Goal: Communication & Community: Answer question/provide support

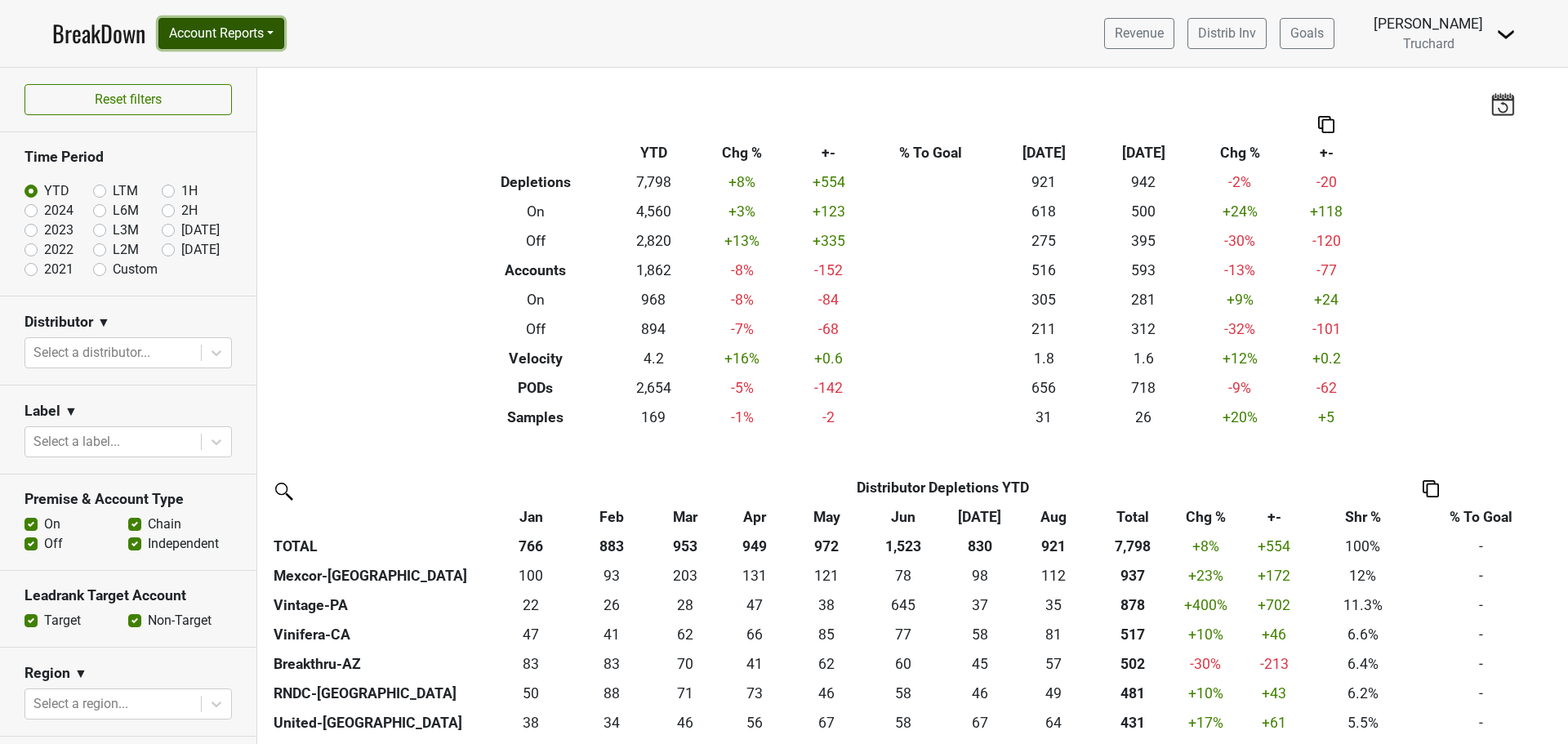
click at [248, 32] on button "Account Reports" at bounding box center [221, 33] width 126 height 31
click at [227, 165] on link "CRM Notes" at bounding box center [231, 175] width 145 height 26
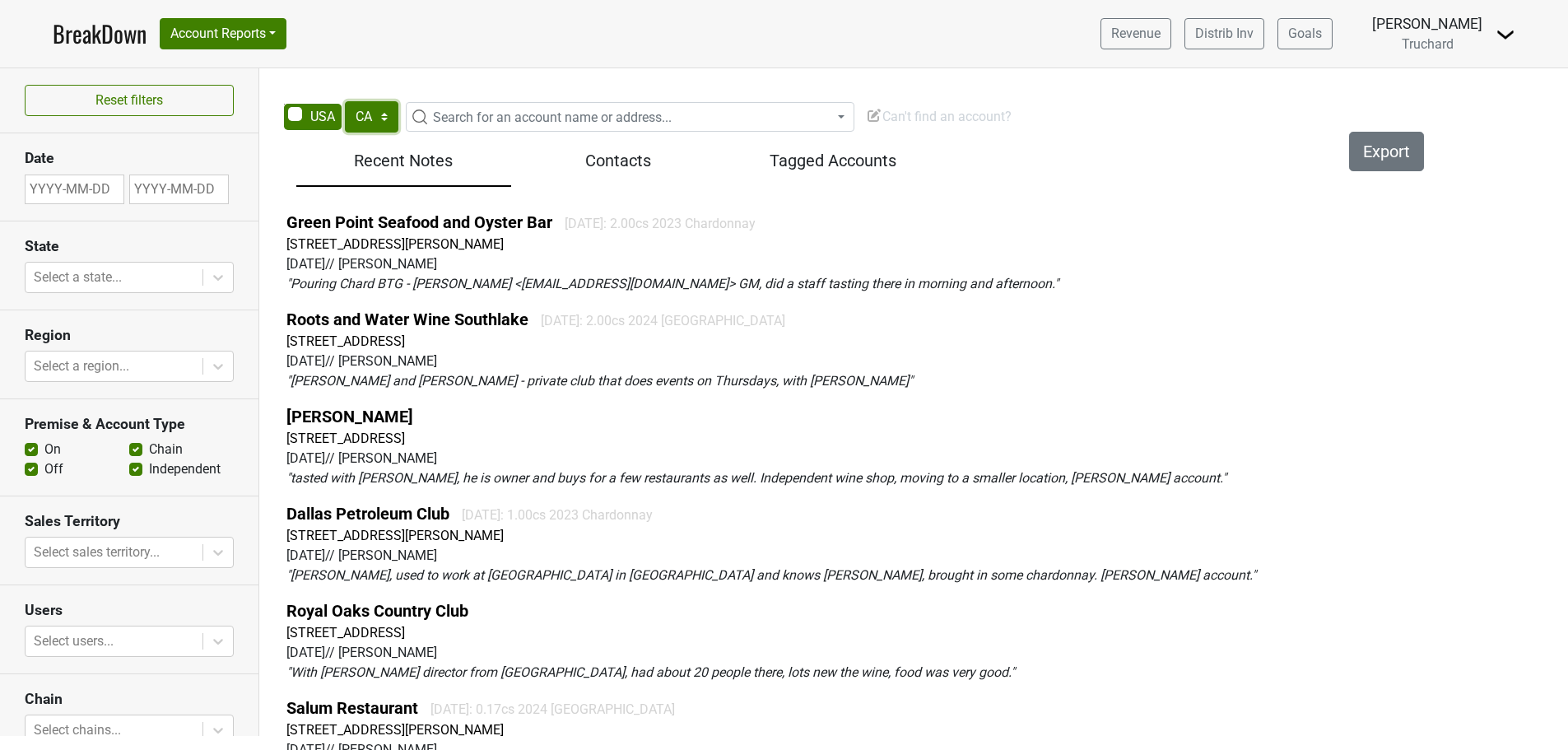
click at [361, 122] on select "AK AL AR AZ CA CO CT DC DE FL [GEOGRAPHIC_DATA] HI IA ID IL IN KS [GEOGRAPHIC_D…" at bounding box center [371, 117] width 53 height 32
select select "NH"
click at [345, 101] on select "AK AL AR AZ CA CO CT DC DE FL [GEOGRAPHIC_DATA] HI IA ID IL IN KS [GEOGRAPHIC_D…" at bounding box center [371, 117] width 53 height 32
click at [600, 111] on span "Search for an account name or address..." at bounding box center [552, 117] width 238 height 15
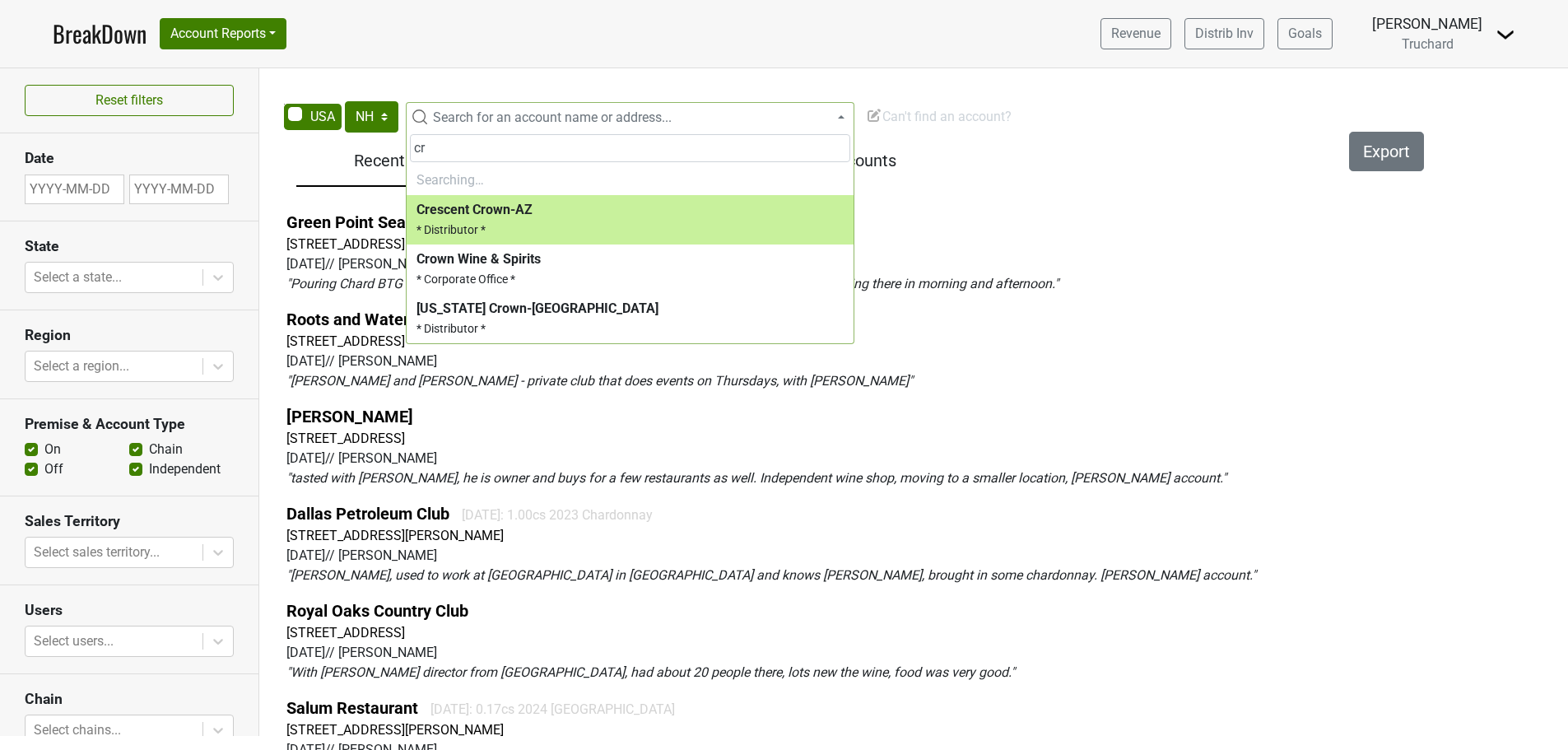
type input "c"
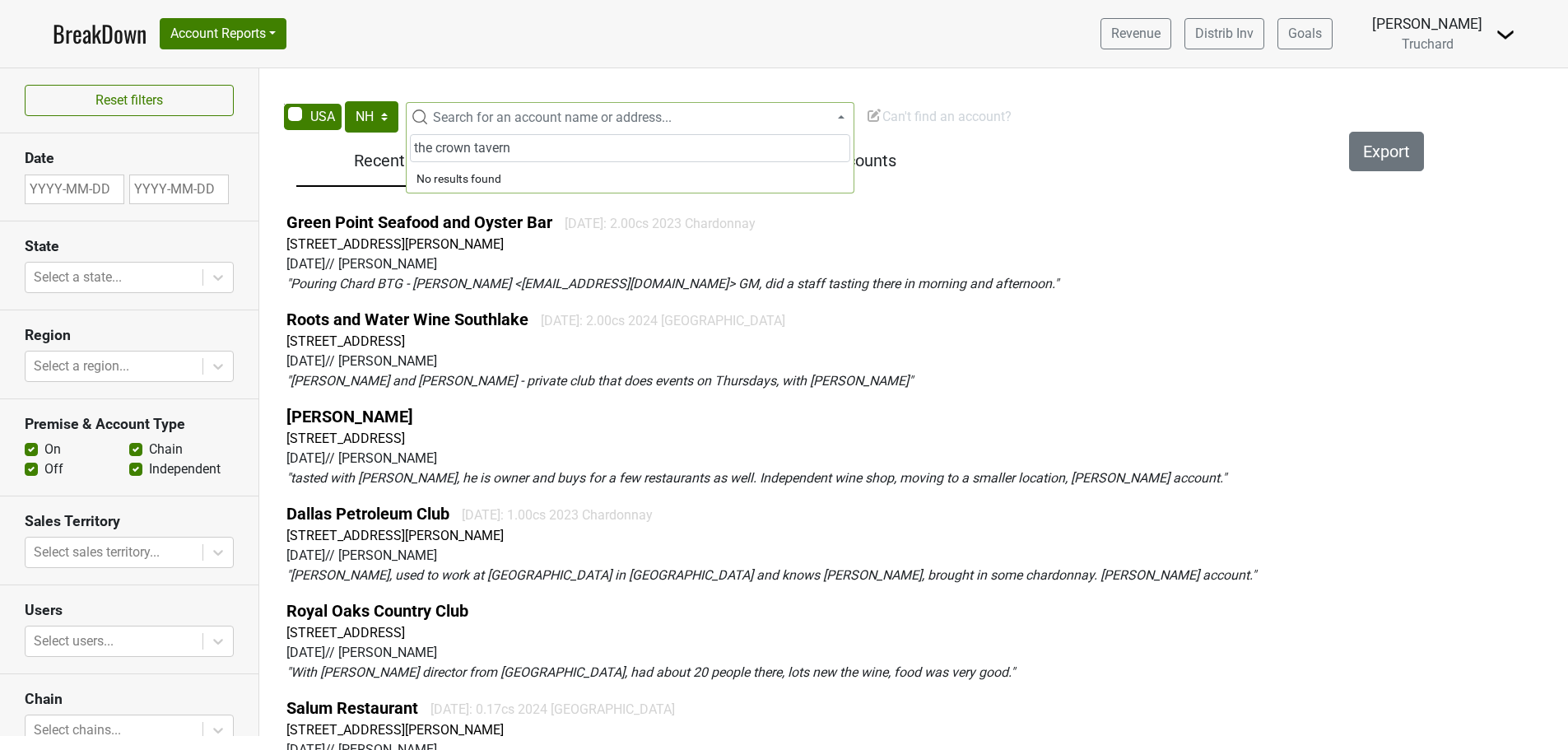
drag, startPoint x: 586, startPoint y: 144, endPoint x: 216, endPoint y: 158, distance: 370.3
click at [216, 158] on body "BreakDown Account Reports SuperRanker Map Award Progress Chain Compliance CRM N…" at bounding box center [784, 375] width 1568 height 750
drag, startPoint x: 553, startPoint y: 149, endPoint x: 387, endPoint y: 143, distance: 166.1
click at [387, 143] on body "BreakDown Account Reports SuperRanker Map Award Progress Chain Compliance CRM N…" at bounding box center [784, 375] width 1568 height 750
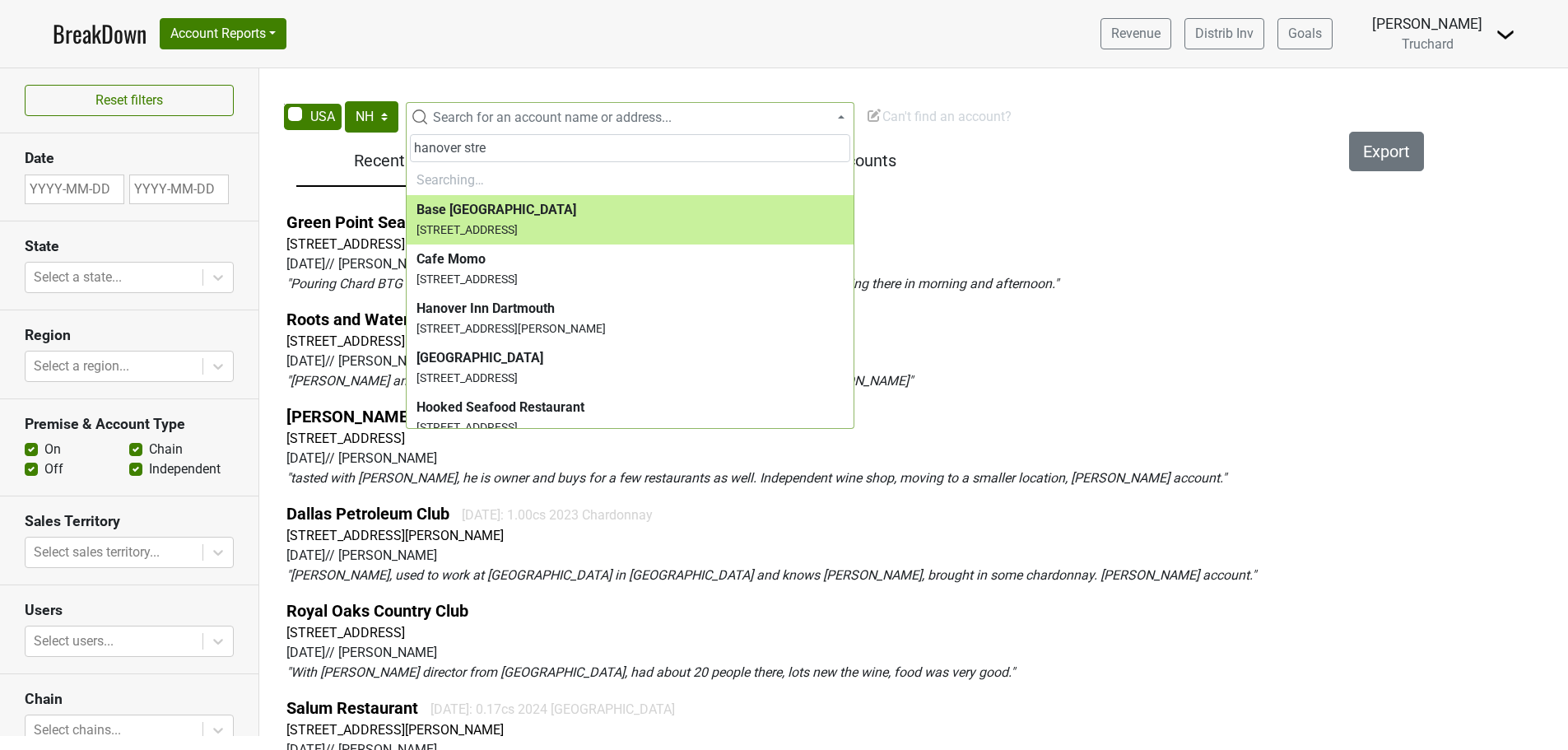
type input "hanover stree"
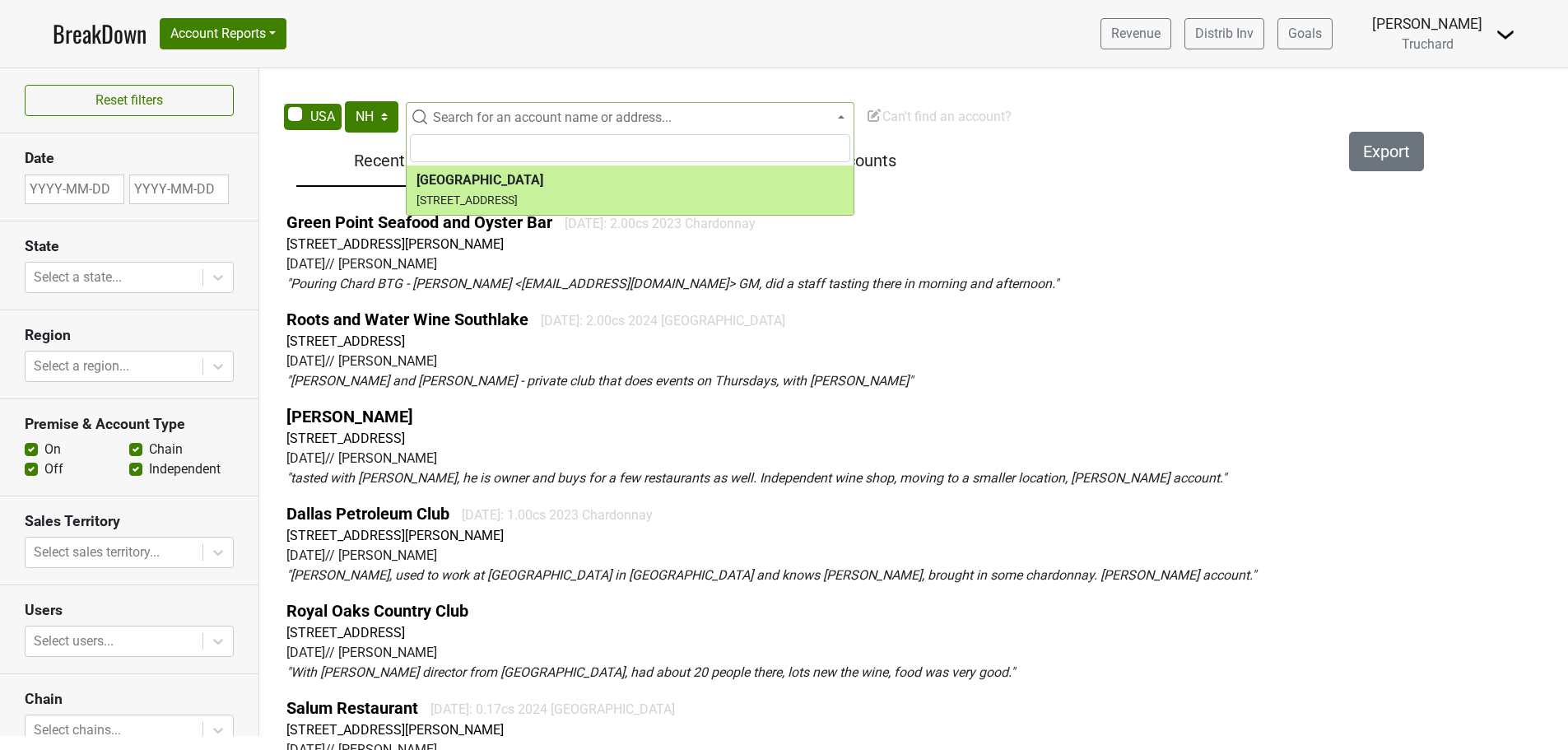
select select "123799389"
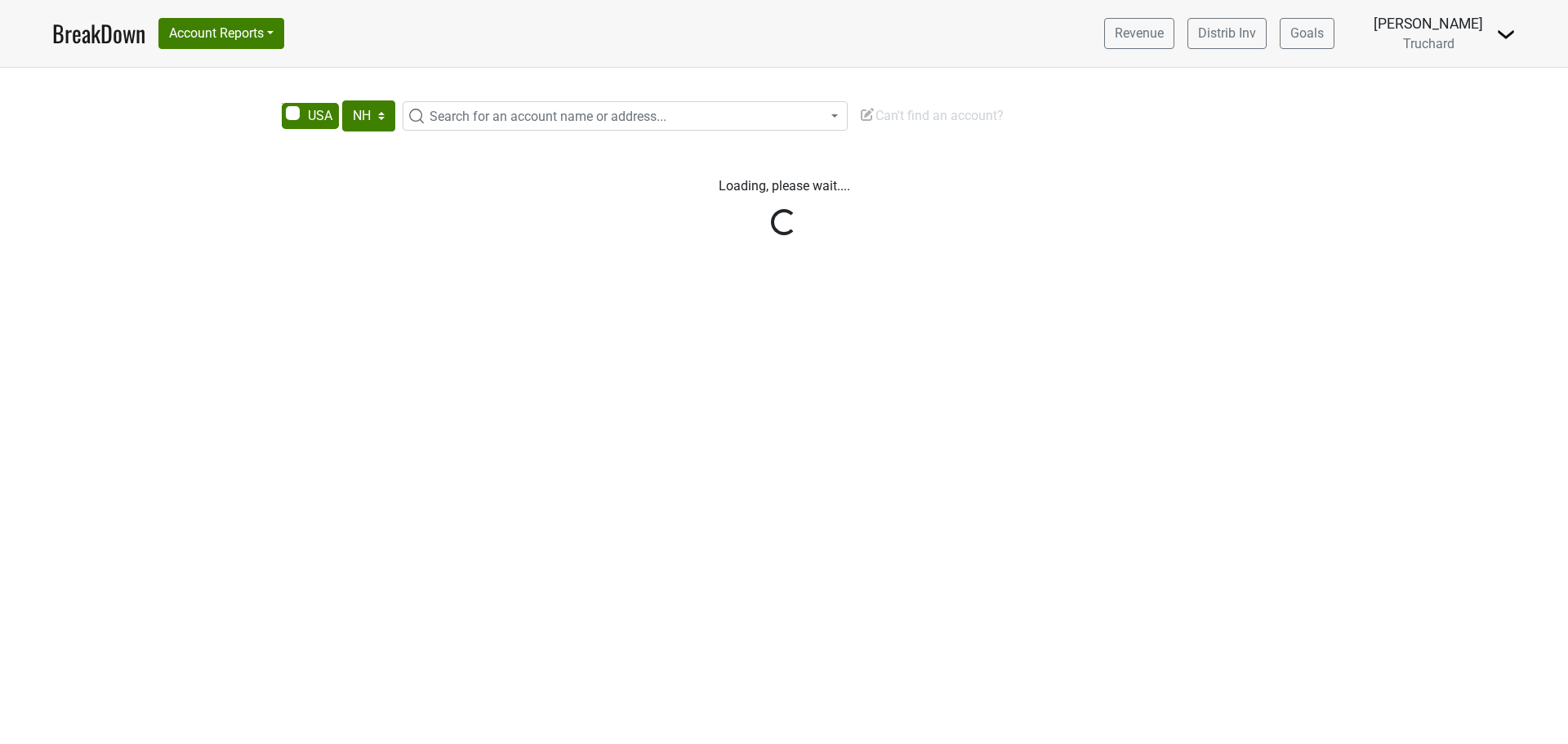
select select "NH"
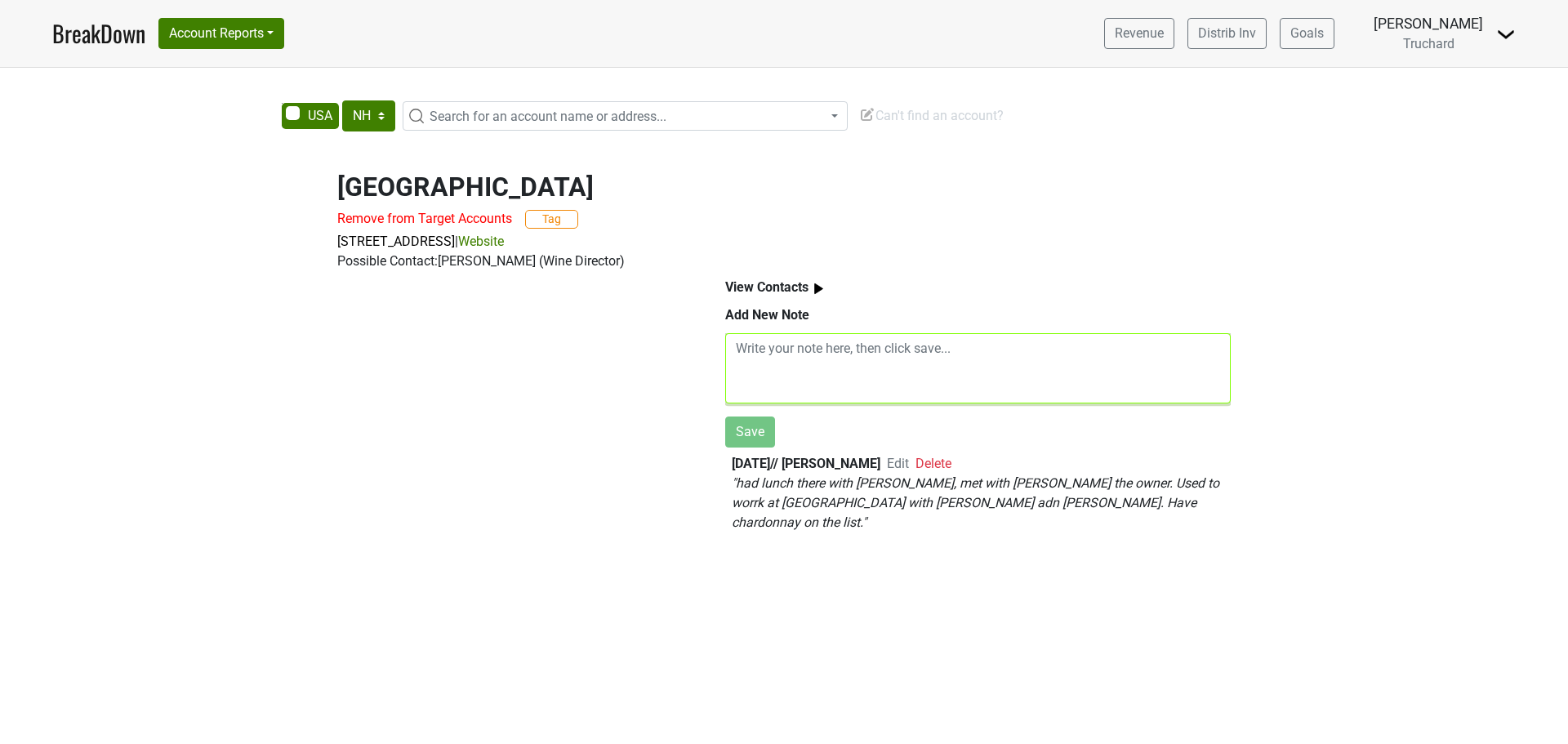
click at [925, 362] on textarea at bounding box center [978, 368] width 505 height 70
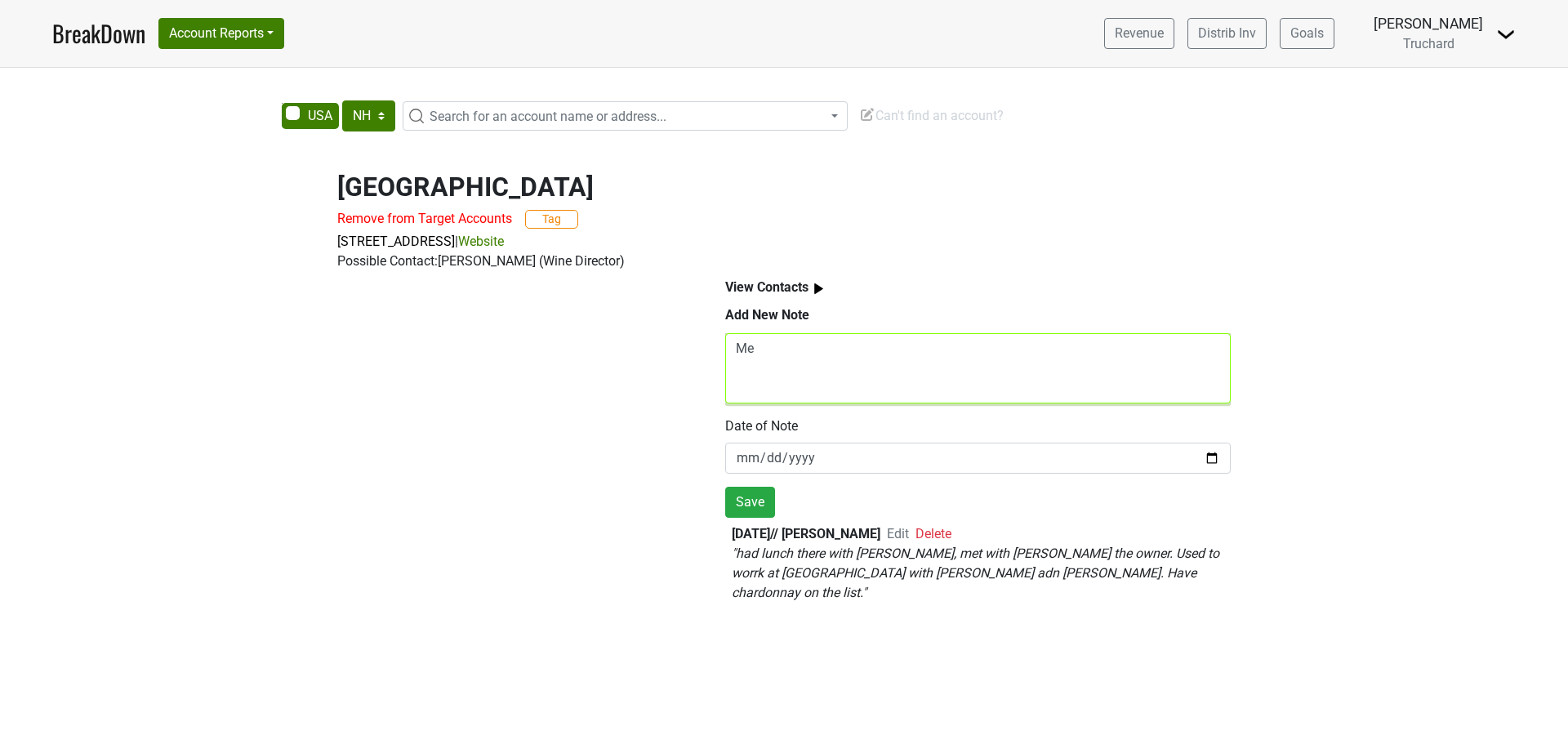
type textarea "M"
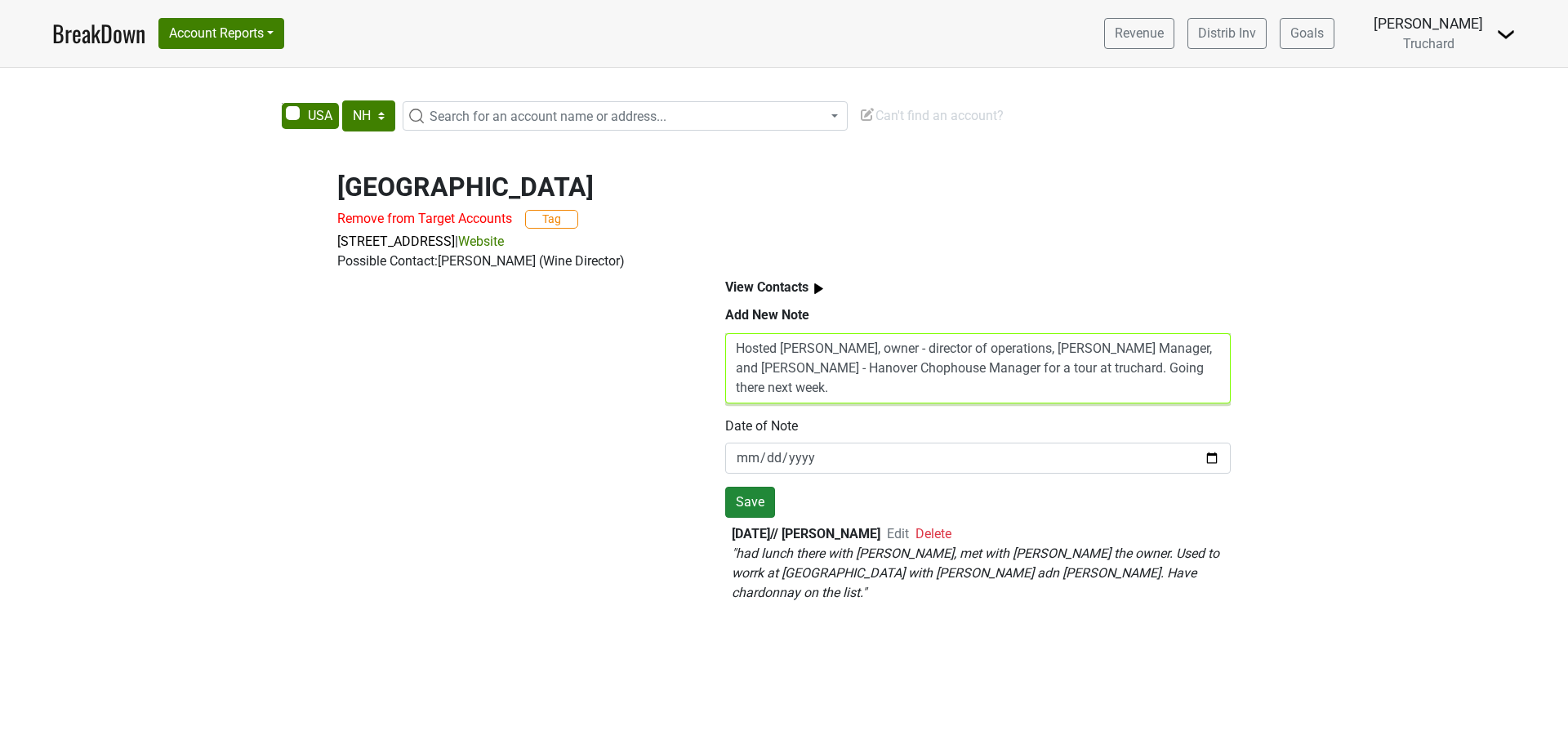
type textarea "Hosted Justin, owner - director of operations, Zach - Crown Manager, and Matt C…"
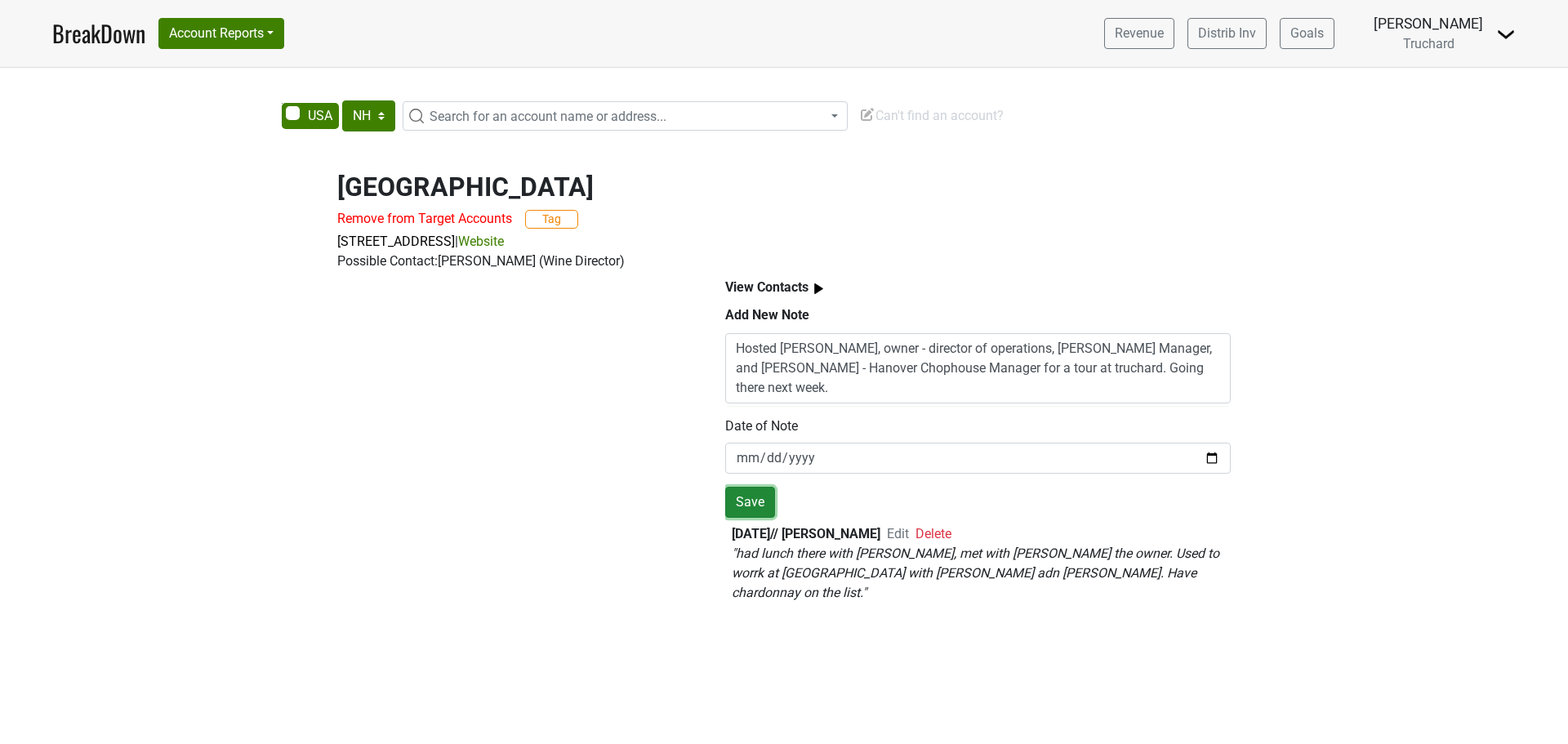
click at [749, 498] on button "Save" at bounding box center [750, 501] width 49 height 31
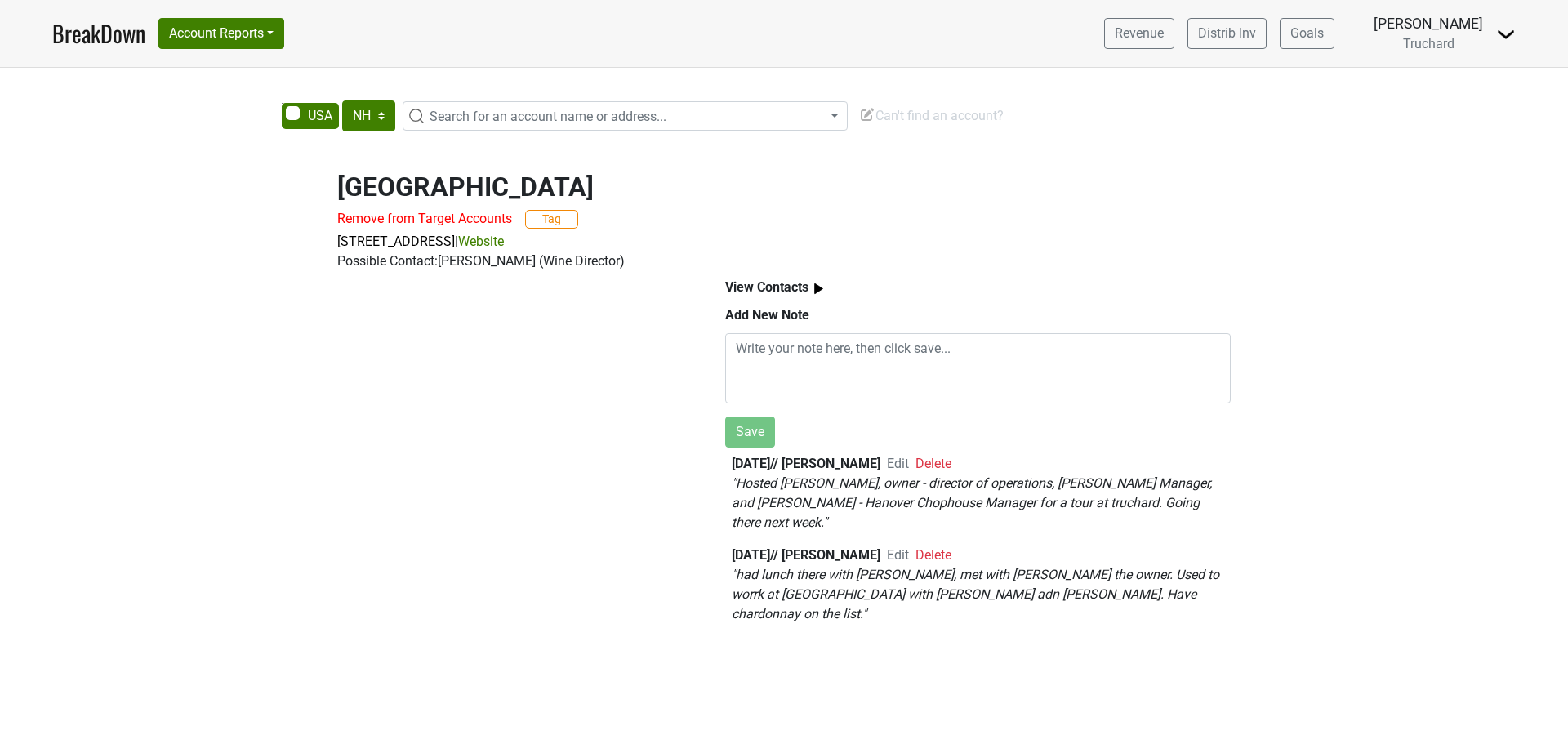
click at [903, 113] on span "Can't find an account?" at bounding box center [931, 115] width 145 height 15
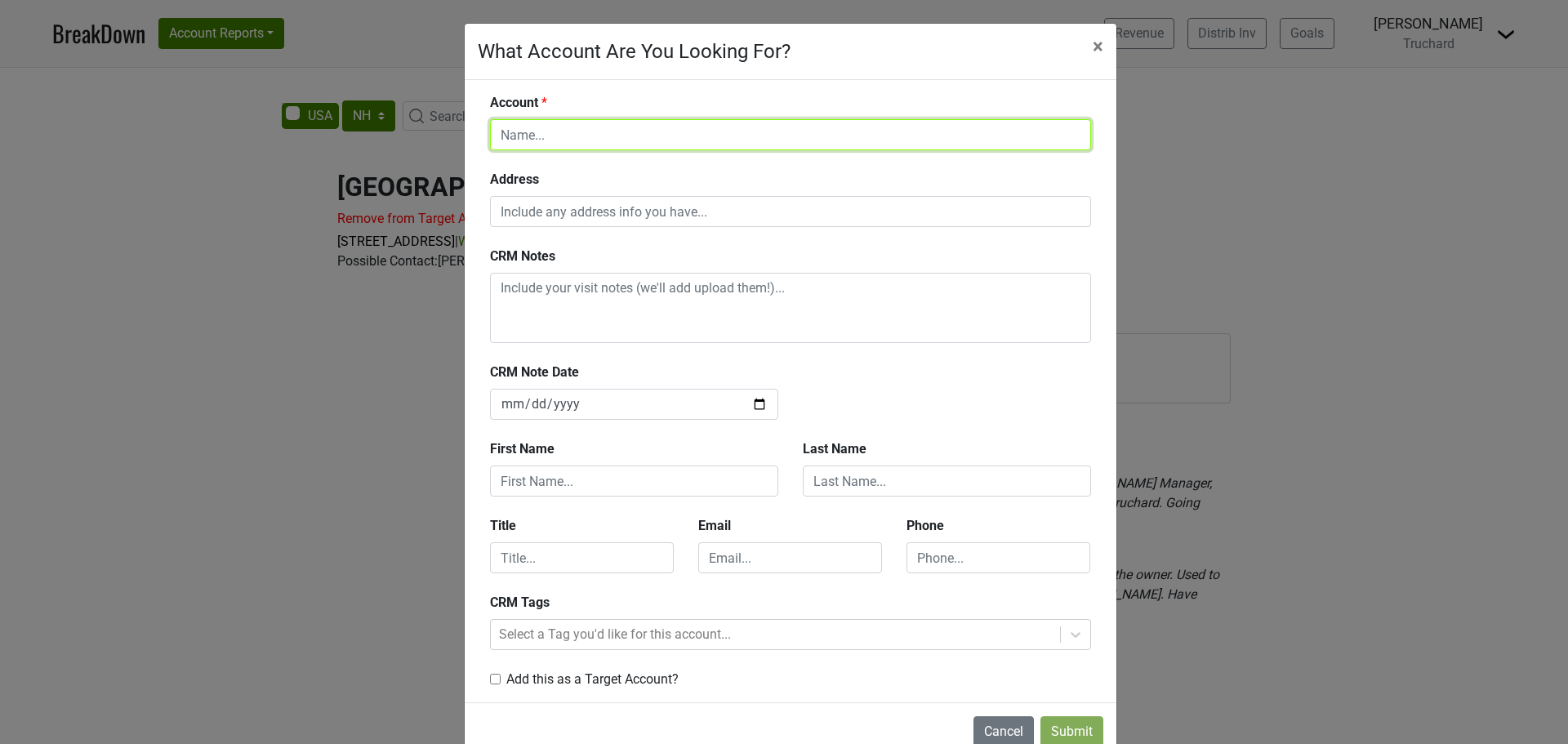
click at [692, 124] on input "text" at bounding box center [790, 135] width 601 height 31
type input "The Crown Tavern"
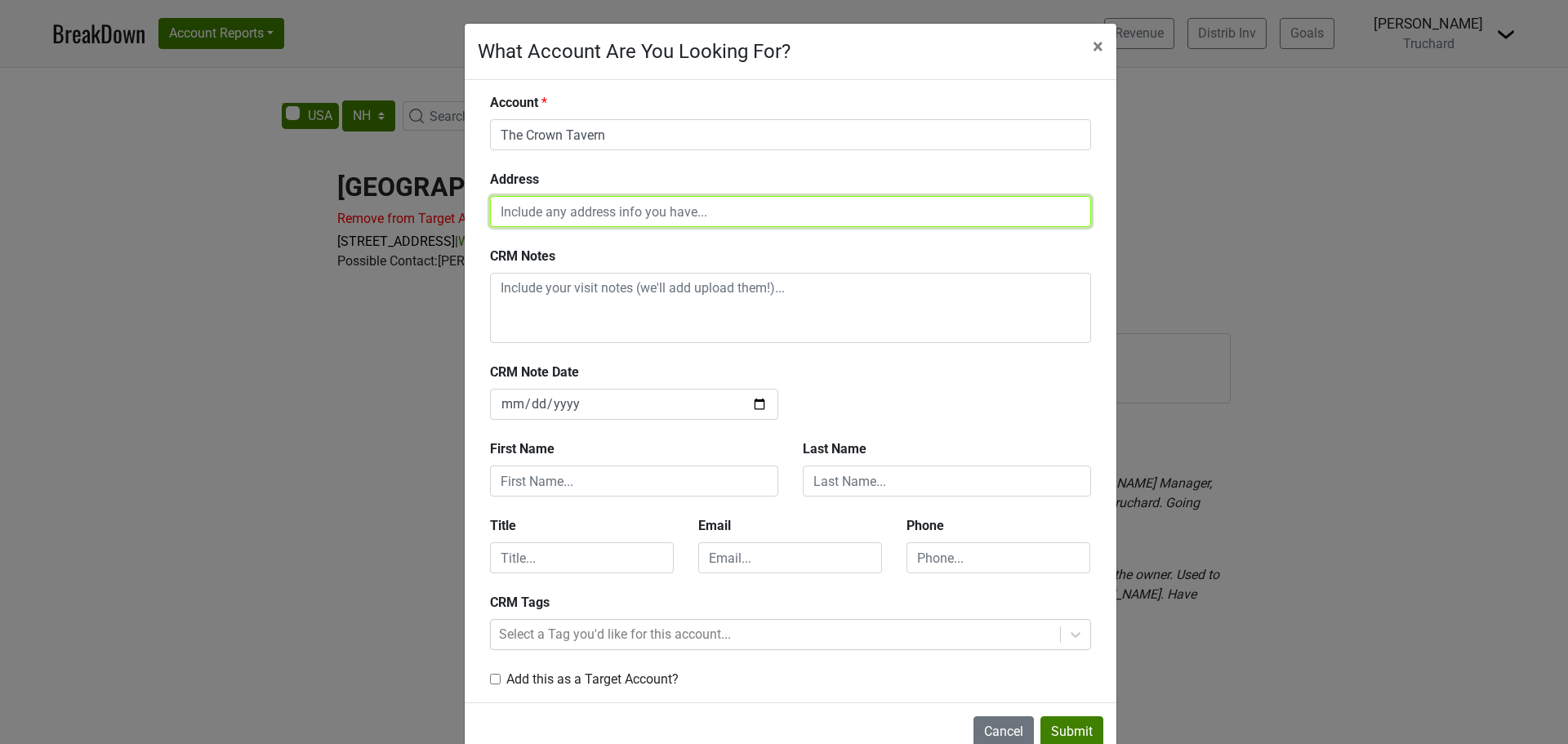
paste input "99 Hanover St, Manchester, NH 03101"
type input "99 Hanover St, Manchester, NH 03101"
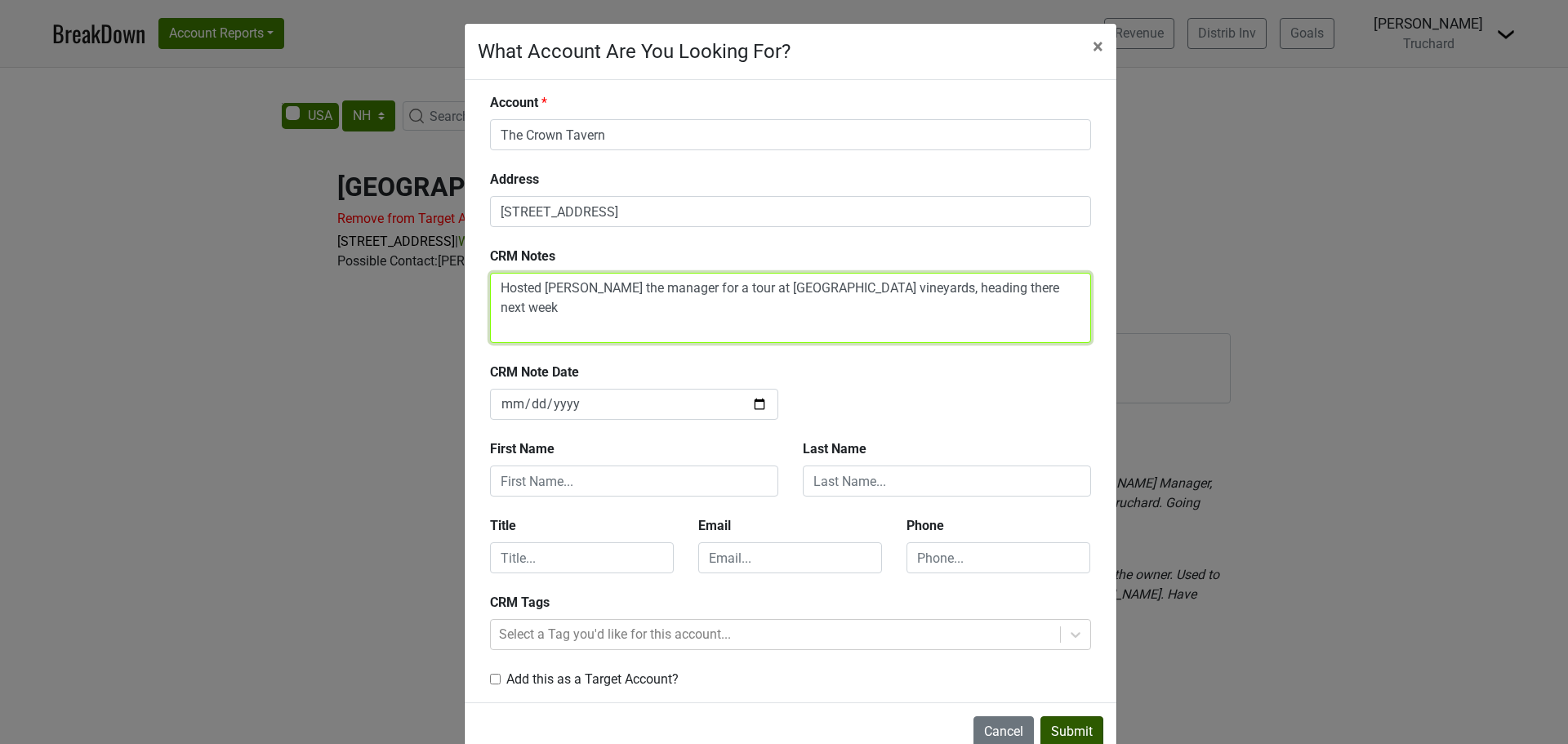
type textarea "Hosted Zach the manager for a tour at Truchard vineyards, heading there next we…"
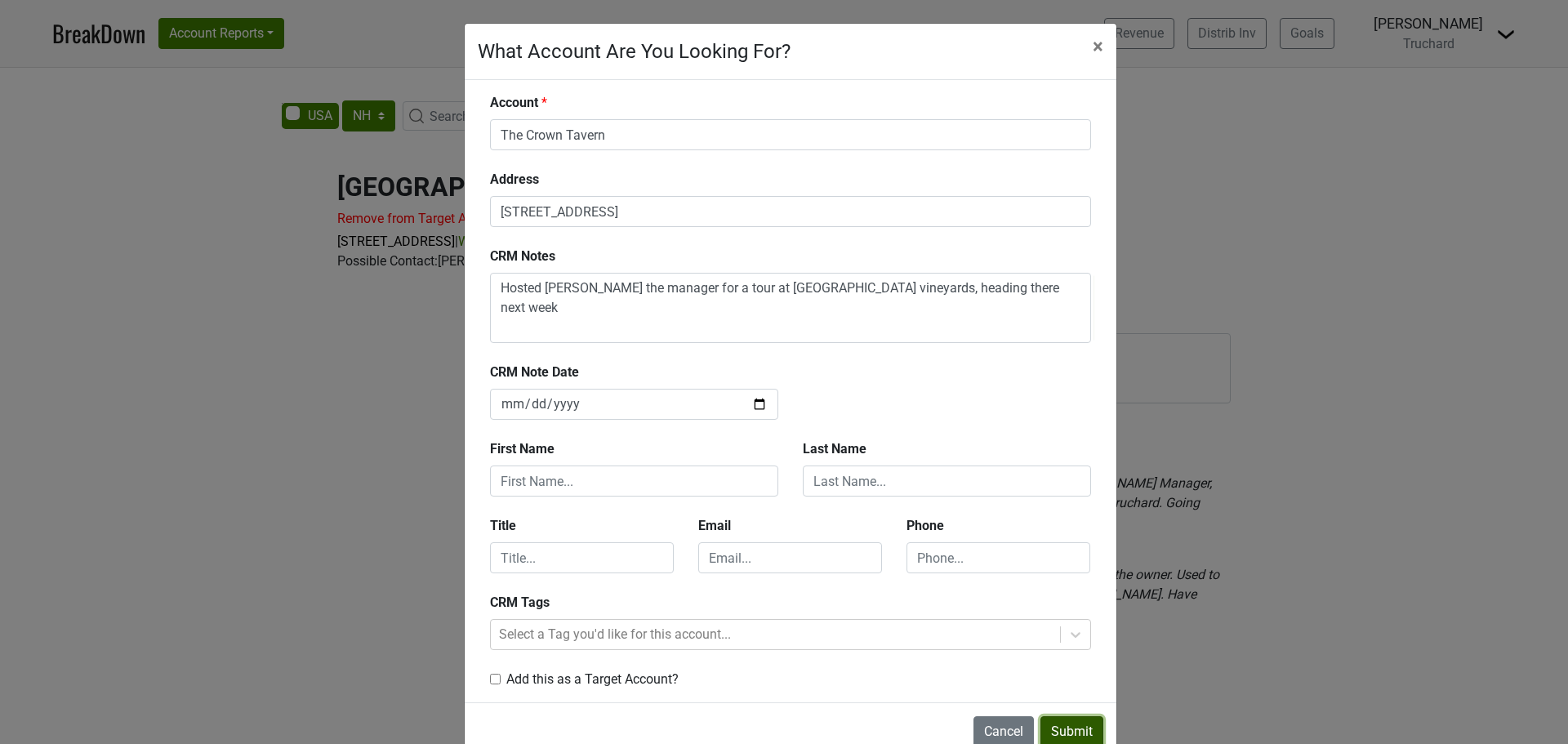
click at [1047, 742] on button "Submit" at bounding box center [1072, 731] width 63 height 31
